Goal: Task Accomplishment & Management: Manage account settings

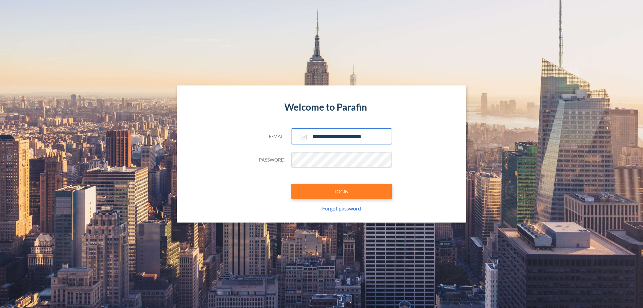
type input "**********"
click at [342, 191] on button "LOGIN" at bounding box center [342, 191] width 101 height 15
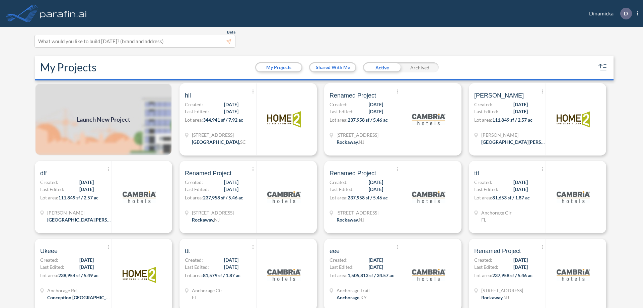
scroll to position [2, 0]
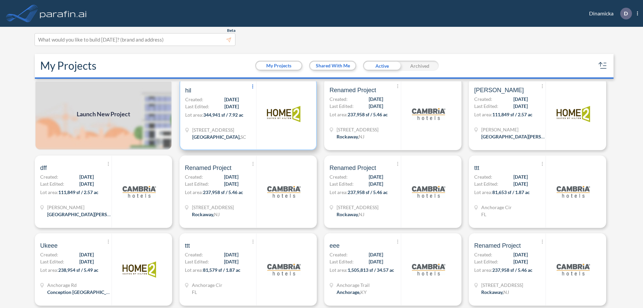
click at [252, 87] on icon at bounding box center [252, 86] width 1 height 4
